Goal: Task Accomplishment & Management: Manage account settings

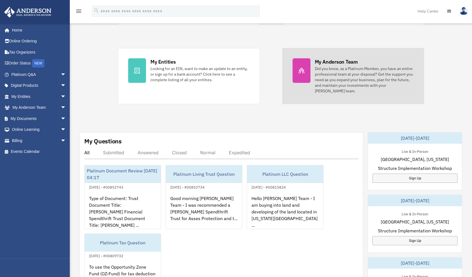
scroll to position [90, 0]
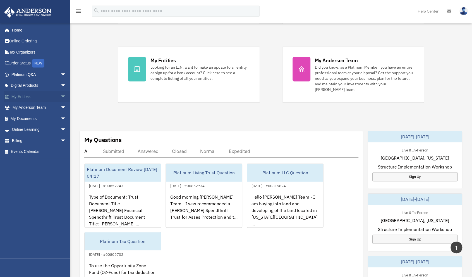
click at [36, 98] on link "My Entities arrow_drop_down" at bounding box center [39, 96] width 71 height 11
click at [27, 97] on link "My Entities arrow_drop_down" at bounding box center [39, 96] width 71 height 11
click at [61, 97] on span "arrow_drop_down" at bounding box center [66, 96] width 11 height 11
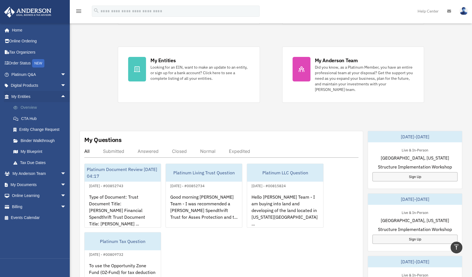
click at [31, 109] on link "Overview" at bounding box center [41, 107] width 67 height 11
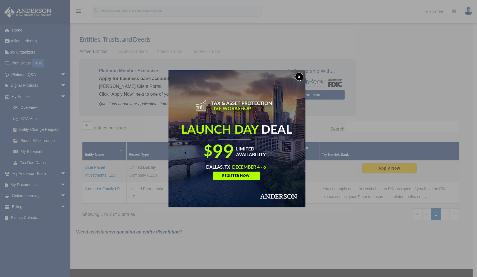
click at [299, 73] on button "x" at bounding box center [299, 77] width 8 height 8
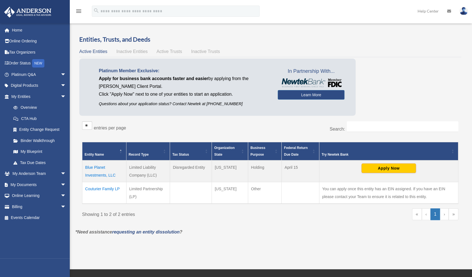
click at [95, 168] on td "Blue Planet Investments, LLC" at bounding box center [104, 172] width 44 height 22
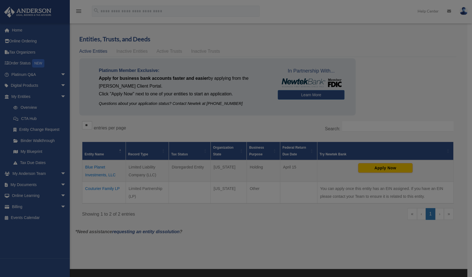
click at [95, 168] on body "X Get a chance to win 6 months of Platinum for free just by filling out this su…" at bounding box center [236, 187] width 472 height 374
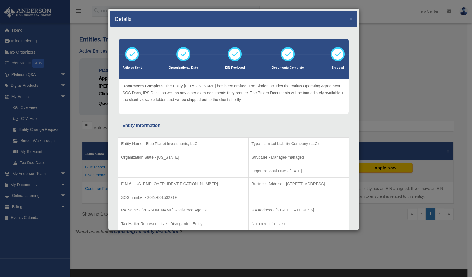
click at [286, 56] on icon at bounding box center [288, 54] width 17 height 17
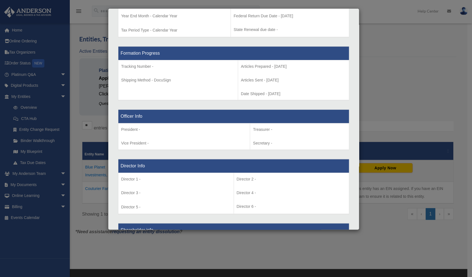
scroll to position [267, 0]
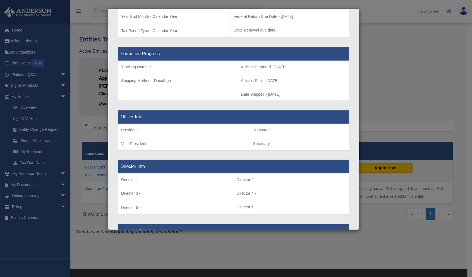
click at [173, 132] on p "President -" at bounding box center [184, 130] width 126 height 7
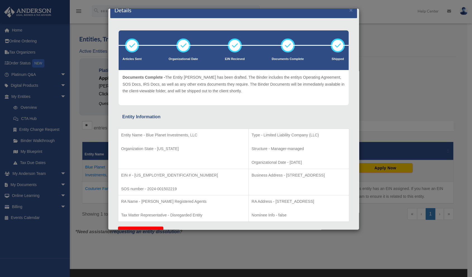
scroll to position [0, 0]
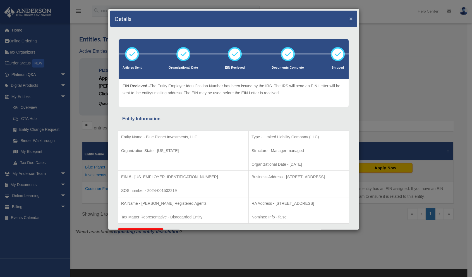
click at [350, 19] on button "×" at bounding box center [352, 19] width 4 height 6
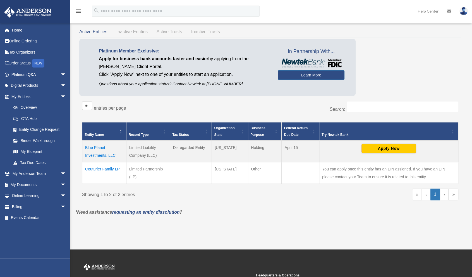
scroll to position [20, 0]
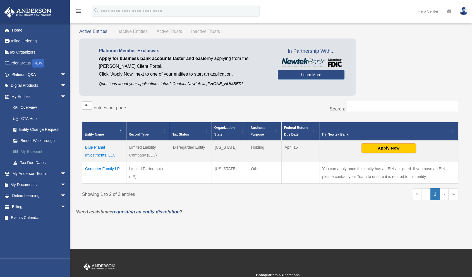
click at [37, 151] on link "My Blueprint" at bounding box center [41, 151] width 67 height 11
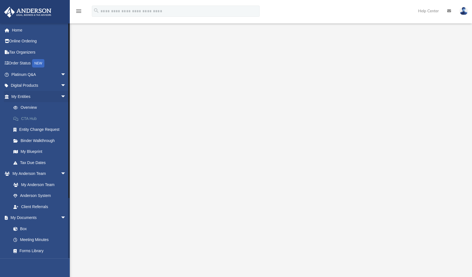
click at [27, 120] on link "CTA Hub" at bounding box center [41, 118] width 67 height 11
click at [27, 107] on link "Overview" at bounding box center [41, 107] width 67 height 11
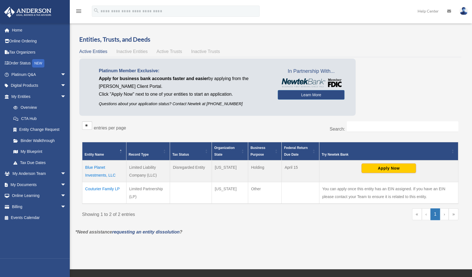
click at [96, 171] on td "Blue Planet Investments, LLC" at bounding box center [104, 172] width 44 height 22
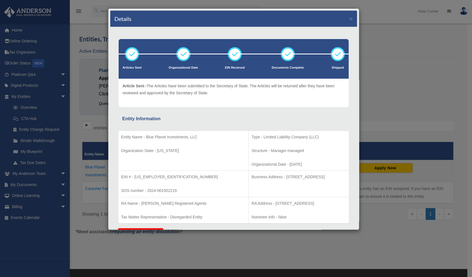
click at [286, 246] on div "Details × Articles Sent Organizational Date" at bounding box center [236, 138] width 472 height 277
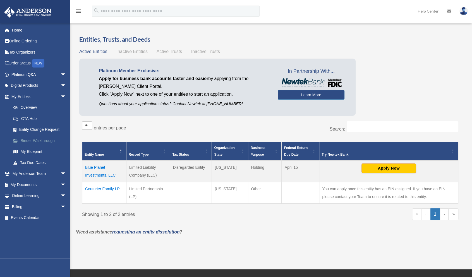
click at [44, 140] on link "Binder Walkthrough" at bounding box center [41, 140] width 67 height 11
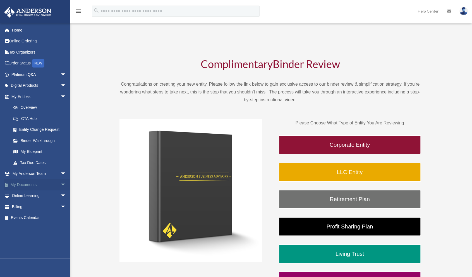
click at [53, 183] on link "My Documents arrow_drop_down" at bounding box center [39, 184] width 71 height 11
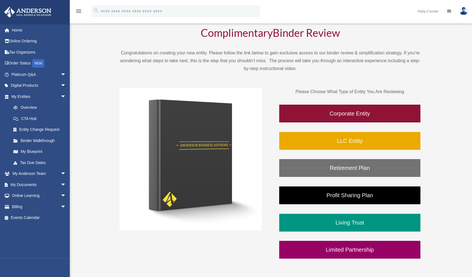
scroll to position [38, 0]
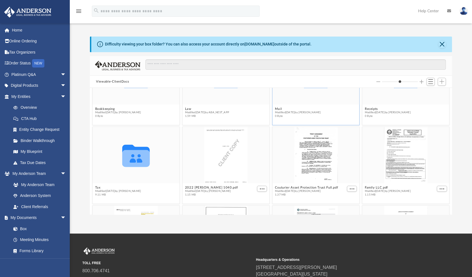
scroll to position [42, 0]
click at [140, 161] on icon "grid" at bounding box center [136, 156] width 28 height 22
click at [312, 158] on div "grid" at bounding box center [316, 155] width 87 height 56
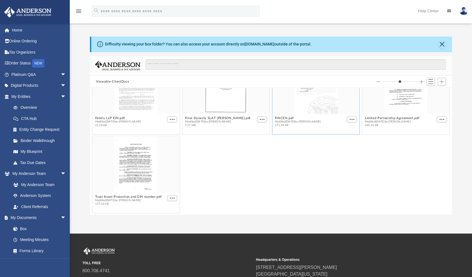
scroll to position [0, 0]
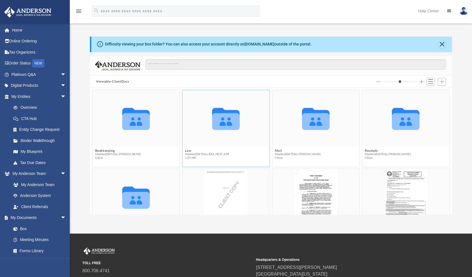
click at [222, 127] on icon "grid" at bounding box center [226, 121] width 28 height 17
click at [224, 124] on icon "grid" at bounding box center [226, 121] width 28 height 17
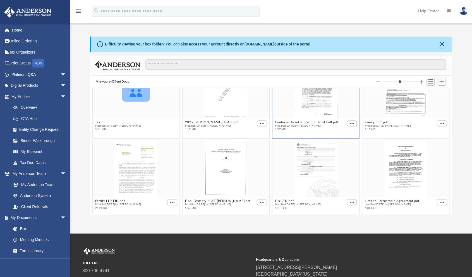
scroll to position [108, 0]
click at [139, 102] on icon "Collaborated Folder" at bounding box center [136, 89] width 52 height 34
click at [127, 125] on span "Modified Tue Jul 23 2024 by Rosie Robles" at bounding box center [118, 125] width 46 height 4
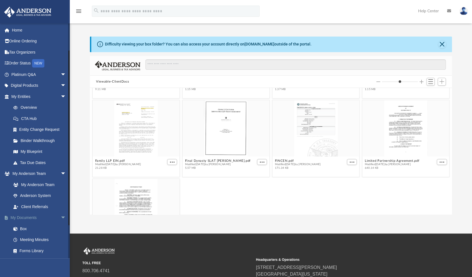
scroll to position [76, 0]
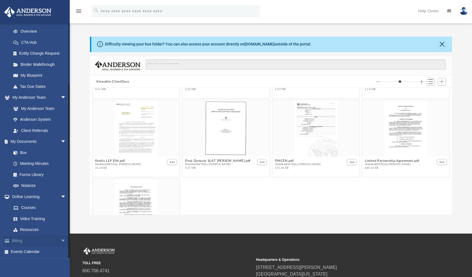
click at [20, 240] on link "Billing arrow_drop_down" at bounding box center [39, 241] width 71 height 11
click at [61, 239] on span "arrow_drop_down" at bounding box center [66, 241] width 11 height 11
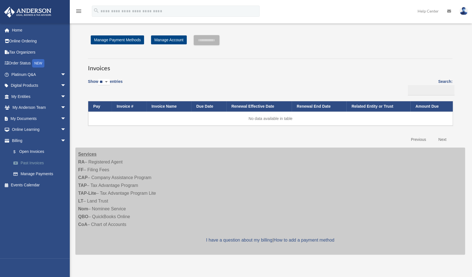
click at [32, 162] on link "Past Invoices" at bounding box center [41, 163] width 67 height 11
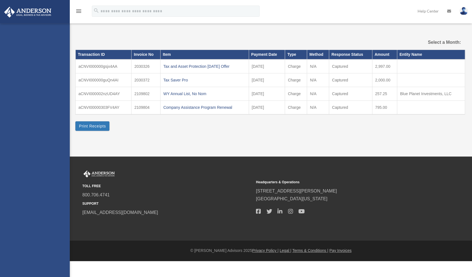
select select
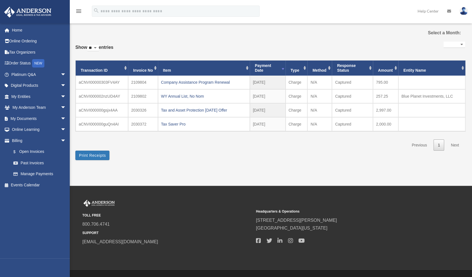
scroll to position [10, 0]
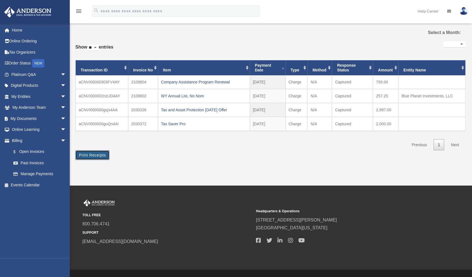
click at [90, 158] on button "Print Receipts" at bounding box center [92, 155] width 34 height 9
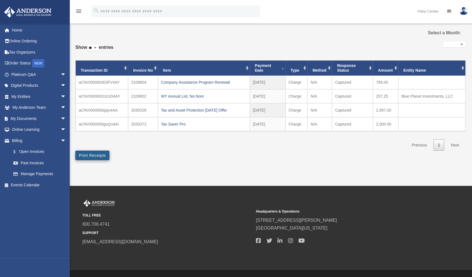
scroll to position [9, 0]
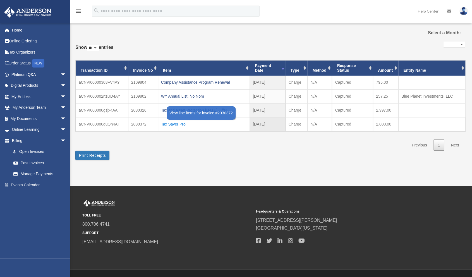
click at [173, 122] on div "Tax Saver Pro" at bounding box center [204, 124] width 86 height 8
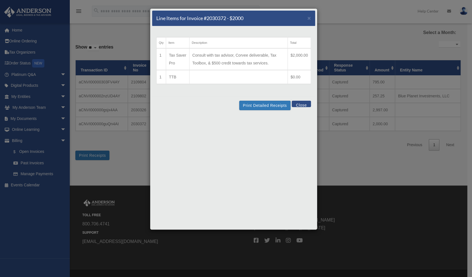
click at [133, 146] on div "Line Items for Invoice #2030372 - $2000 × Qty Item Description Total 1 Tax Save…" at bounding box center [236, 138] width 472 height 277
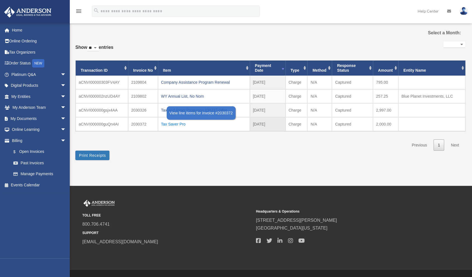
click at [180, 125] on div "Tax Saver Pro" at bounding box center [204, 124] width 86 height 8
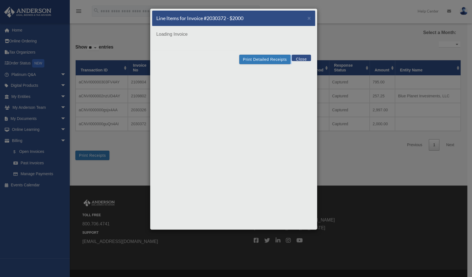
click at [180, 125] on div "Line Items for Invoice #2030372 - $2000 × Loading Invoice Print Detailed Receip…" at bounding box center [234, 119] width 168 height 222
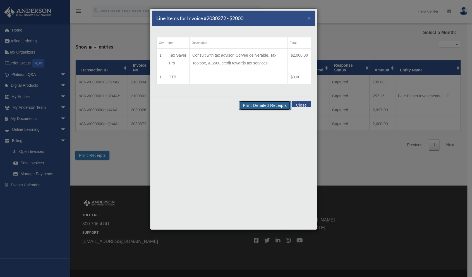
click at [250, 105] on button "Print Detailed Receipts" at bounding box center [264, 105] width 51 height 9
click at [300, 106] on button "Close" at bounding box center [301, 104] width 19 height 6
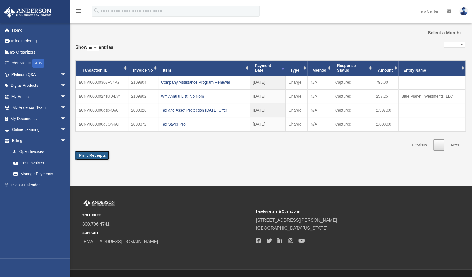
click at [103, 155] on button "Print Receipts" at bounding box center [92, 155] width 34 height 9
click at [28, 99] on link "My Entities arrow_drop_down" at bounding box center [39, 96] width 71 height 11
click at [61, 97] on span "arrow_drop_down" at bounding box center [66, 96] width 11 height 11
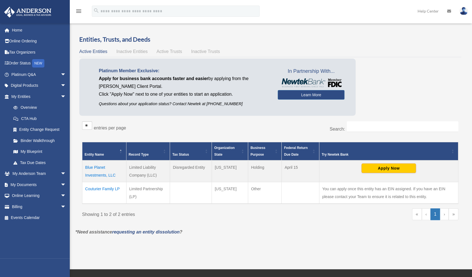
click at [95, 167] on td "Blue Planet Investments, LLC" at bounding box center [104, 172] width 44 height 22
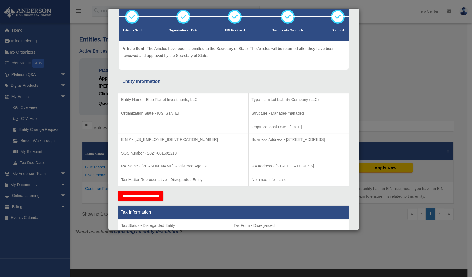
scroll to position [38, 0]
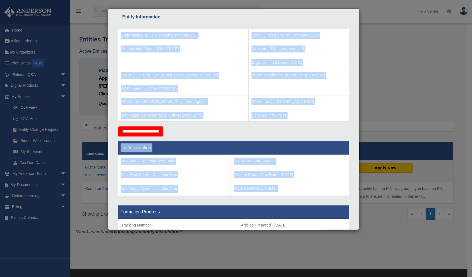
scroll to position [109, 0]
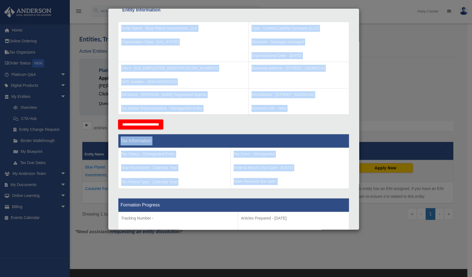
drag, startPoint x: 262, startPoint y: 71, endPoint x: 341, endPoint y: 184, distance: 137.4
drag, startPoint x: 330, startPoint y: 183, endPoint x: 323, endPoint y: 175, distance: 10.3
click at [323, 175] on td "Tax Form - Disregarded Federal Return Due Date - [DATE] State Renewal due date -" at bounding box center [290, 168] width 118 height 41
click at [327, 167] on p "Federal Return Due Date - [DATE]" at bounding box center [290, 168] width 113 height 7
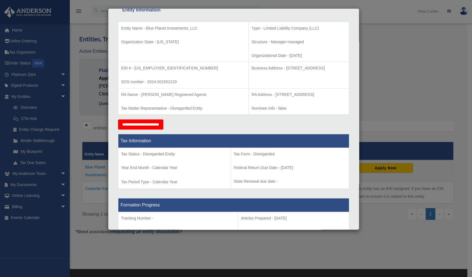
click at [408, 85] on div "Details × Articles Sent Organizational Date" at bounding box center [236, 138] width 472 height 277
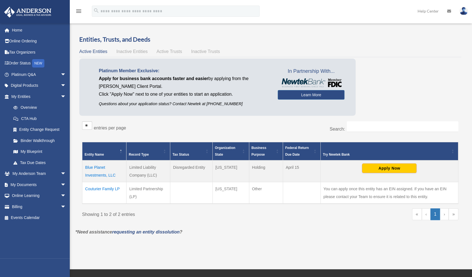
click at [194, 170] on td "Disregarded Entity" at bounding box center [191, 172] width 42 height 22
click at [187, 167] on td "Disregarded Entity" at bounding box center [191, 172] width 42 height 22
click at [141, 169] on td "Limited Liability Company (LLC)" at bounding box center [149, 172] width 44 height 22
click at [98, 168] on td "Blue Planet Investments, LLC" at bounding box center [104, 172] width 44 height 22
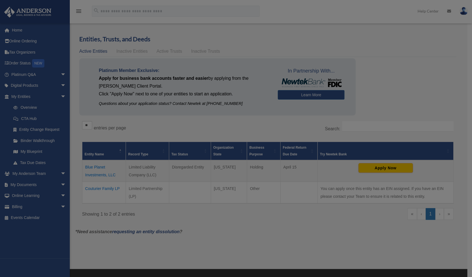
scroll to position [0, 0]
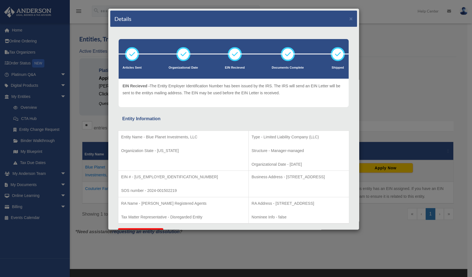
click at [119, 136] on td "Entity Name - Blue Planet Investments, LLC Organization State - [US_STATE]" at bounding box center [183, 151] width 130 height 40
drag, startPoint x: 122, startPoint y: 136, endPoint x: 168, endPoint y: 136, distance: 45.3
click at [168, 136] on p "Entity Name - Blue Planet Investments, LLC" at bounding box center [183, 137] width 125 height 7
click at [131, 121] on div "Entity Information" at bounding box center [233, 119] width 223 height 8
click at [120, 136] on td "Entity Name - Blue Planet Investments, LLC Organization State - [US_STATE]" at bounding box center [183, 151] width 130 height 40
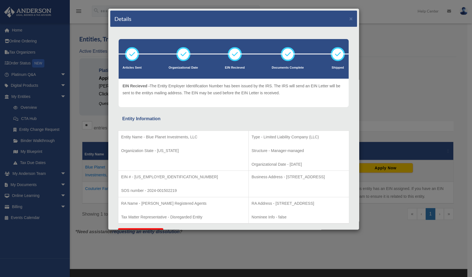
click at [121, 134] on p "Entity Name - Blue Planet Investments, LLC" at bounding box center [183, 137] width 125 height 7
click at [121, 135] on p "Entity Name - Blue Planet Investments, LLC" at bounding box center [183, 137] width 125 height 7
click at [123, 136] on p "Entity Name - Blue Planet Investments, LLC" at bounding box center [183, 137] width 125 height 7
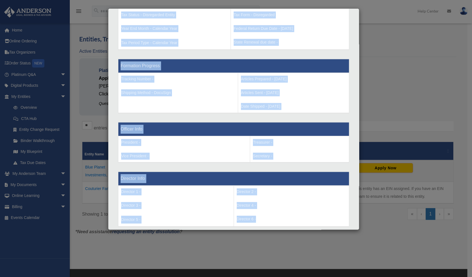
scroll to position [261, 0]
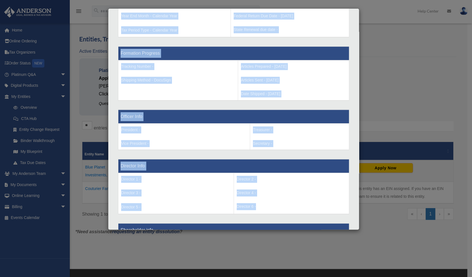
drag, startPoint x: 121, startPoint y: 136, endPoint x: 334, endPoint y: 91, distance: 218.0
click at [334, 91] on div "Entity Name - Blue Planet Investments, LLC Organization State - [US_STATE] Type…" at bounding box center [233, 164] width 223 height 605
